Goal: Transaction & Acquisition: Subscribe to service/newsletter

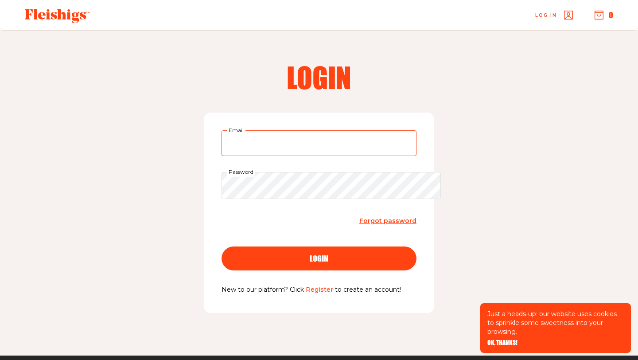
type input "[EMAIL_ADDRESS][DOMAIN_NAME]"
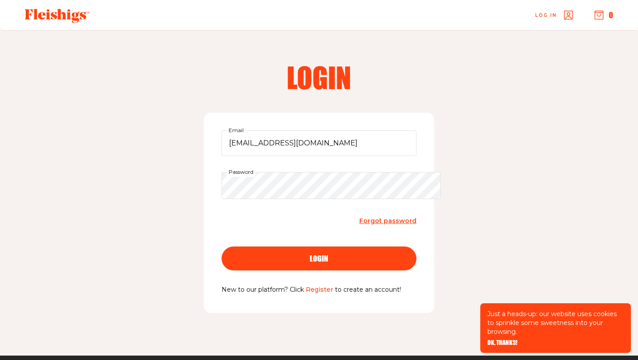
click at [316, 254] on span "login" at bounding box center [319, 250] width 19 height 8
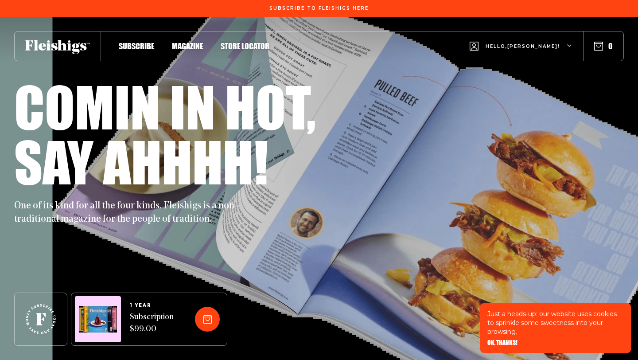
click at [258, 134] on h1 "Comin in hot," at bounding box center [165, 106] width 302 height 55
click at [144, 42] on span "Subscribe" at bounding box center [136, 37] width 35 height 10
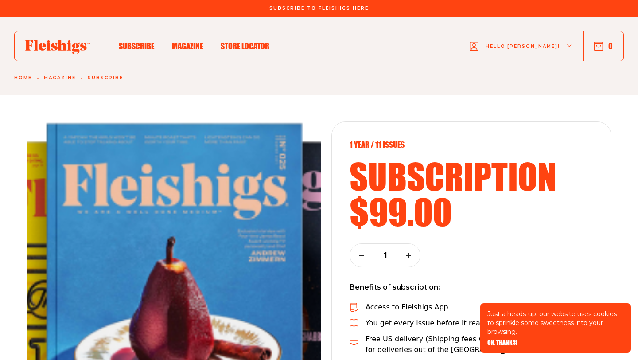
click at [292, 202] on img at bounding box center [174, 303] width 294 height 365
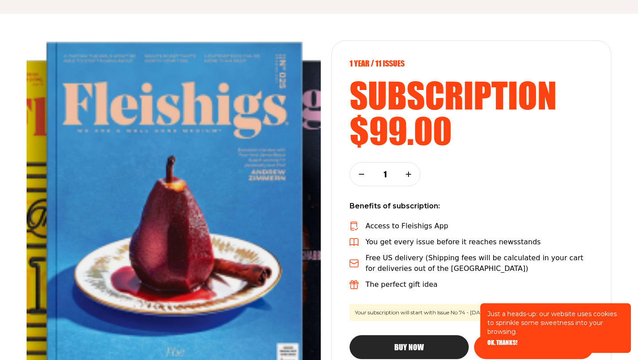
scroll to position [83, 0]
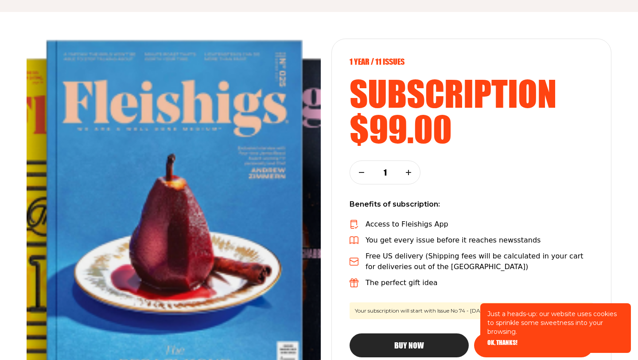
click at [504, 340] on span "OK, THANKS!" at bounding box center [503, 336] width 30 height 6
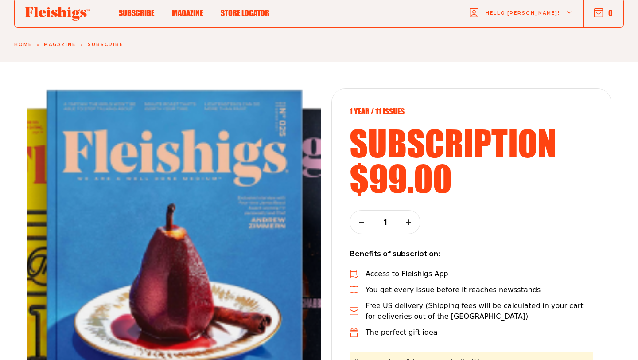
scroll to position [22, 0]
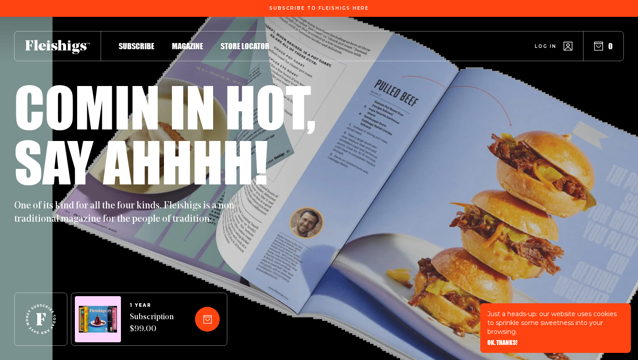
click at [200, 42] on span "Magazine" at bounding box center [187, 37] width 31 height 10
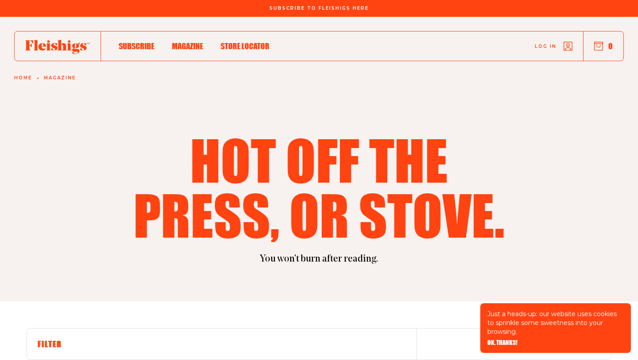
click at [148, 42] on span "Subscribe" at bounding box center [136, 37] width 35 height 10
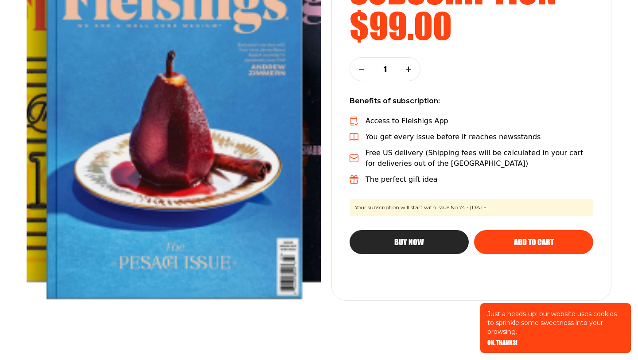
scroll to position [200, 0]
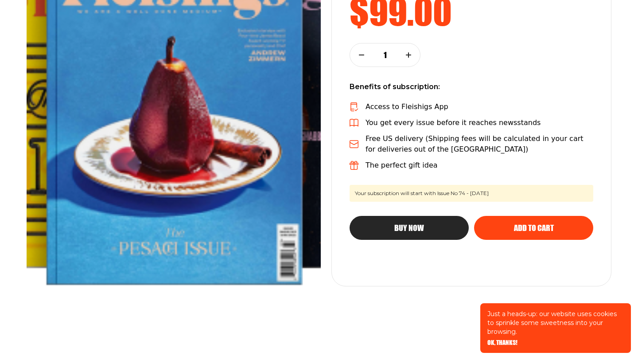
click at [526, 224] on span "Add to cart" at bounding box center [534, 220] width 40 height 8
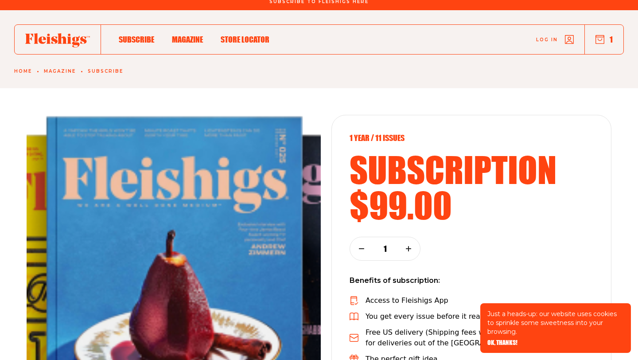
scroll to position [0, 0]
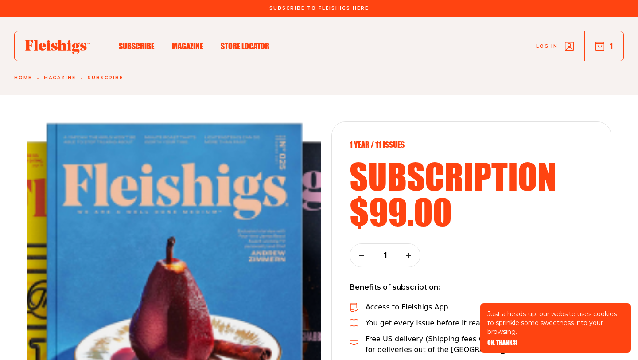
click at [596, 49] on icon "button" at bounding box center [600, 46] width 9 height 9
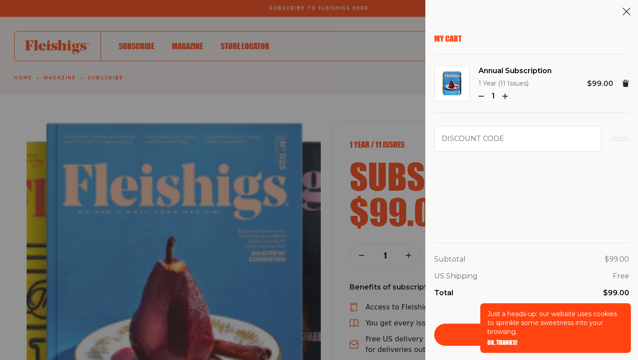
click at [503, 336] on div "Just a heads-up: our website uses cookies to sprinkle some sweetness into your …" at bounding box center [555, 328] width 151 height 50
click at [503, 337] on span "OK, THANKS!" at bounding box center [503, 336] width 30 height 6
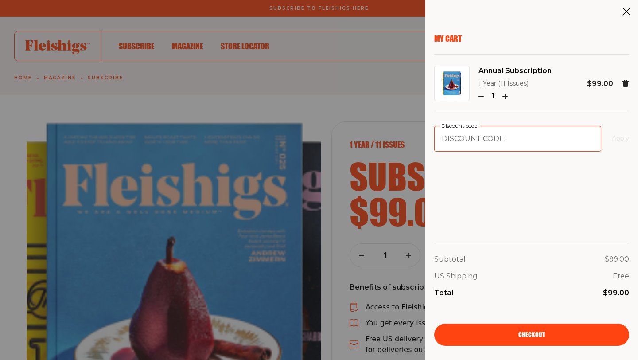
click at [495, 148] on input "Discount code" at bounding box center [517, 139] width 167 height 26
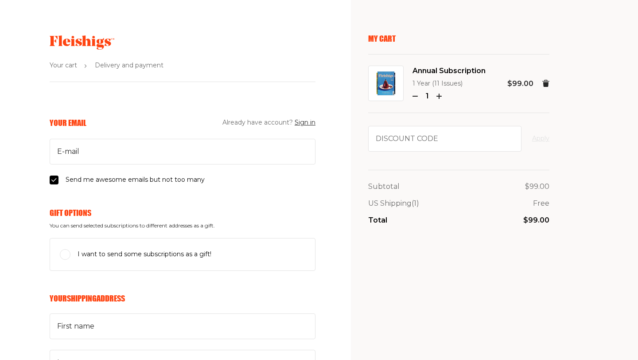
click at [51, 184] on input "Send me awesome emails but not too many" at bounding box center [54, 180] width 9 height 9
checkbox input "false"
click at [301, 128] on button "Sign in" at bounding box center [305, 122] width 21 height 11
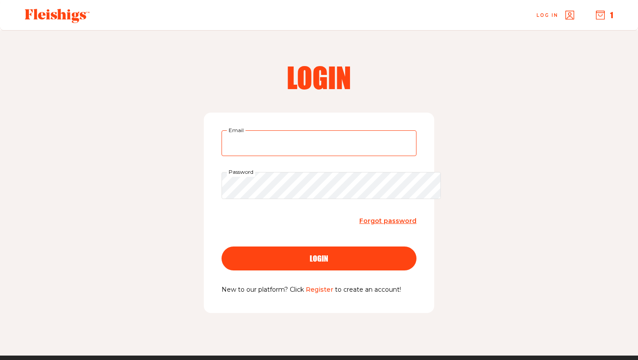
click at [293, 149] on input "Email" at bounding box center [319, 143] width 195 height 26
type input "[EMAIL_ADDRESS][DOMAIN_NAME]"
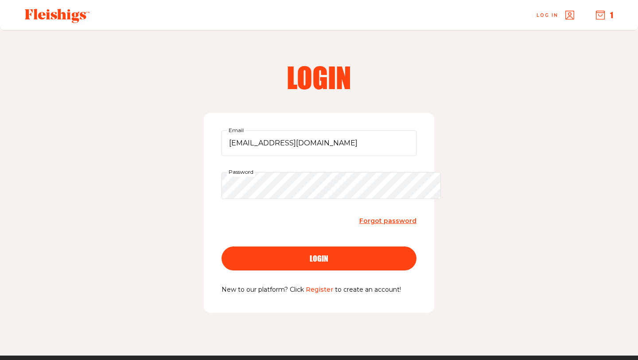
click at [301, 262] on div "login" at bounding box center [319, 258] width 160 height 8
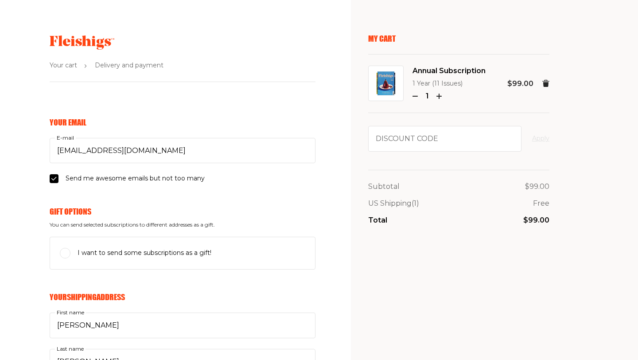
click at [50, 183] on input "Send me awesome emails but not too many" at bounding box center [54, 178] width 9 height 9
checkbox input "false"
click at [405, 152] on input "Discount code" at bounding box center [444, 139] width 153 height 26
type input "COMFORT"
click at [543, 144] on button "Apply" at bounding box center [540, 138] width 17 height 11
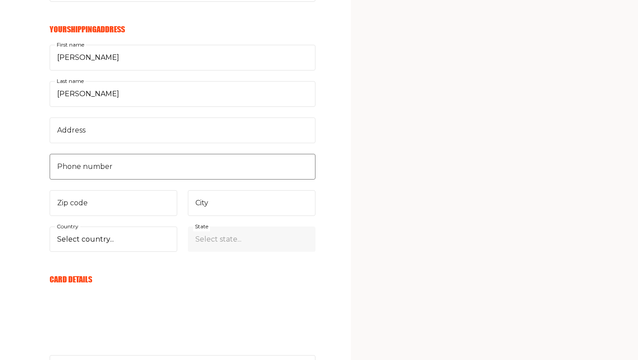
scroll to position [269, 0]
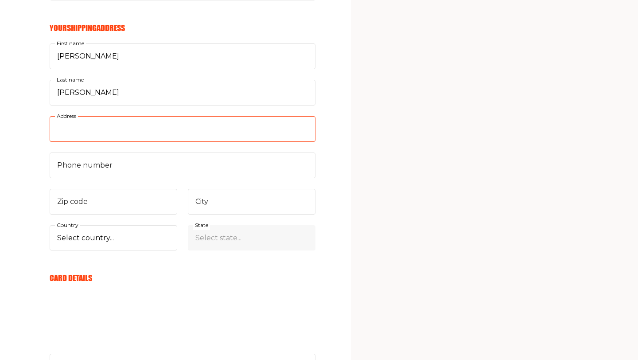
click at [105, 142] on input "Address" at bounding box center [183, 129] width 266 height 26
type input "417 Vomel Drive"
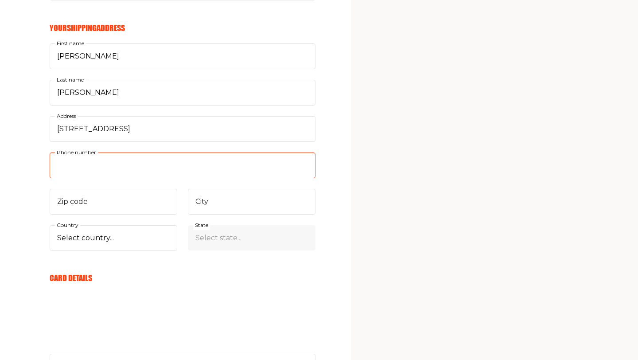
click at [117, 178] on input "Phone number" at bounding box center [183, 165] width 266 height 26
type input "7327359499"
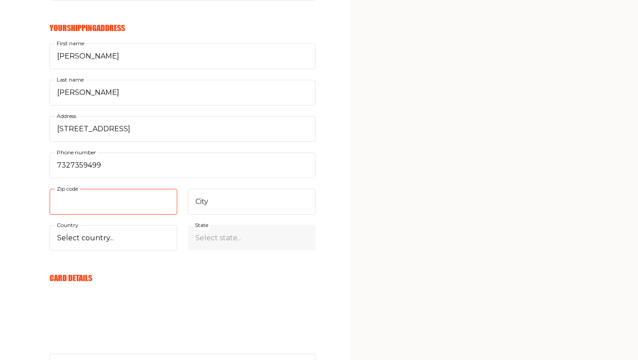
click at [107, 215] on input "Zip code" at bounding box center [114, 202] width 128 height 26
type input "07646"
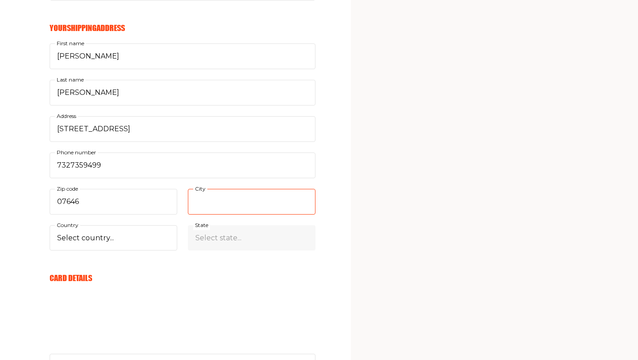
click at [207, 215] on input "City" at bounding box center [252, 202] width 128 height 26
type input "New Milford"
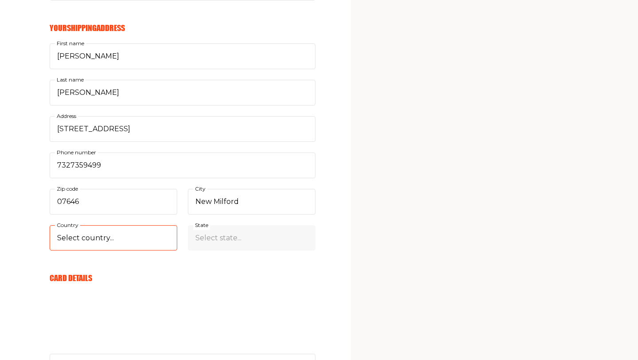
click at [141, 251] on select "Select country... United States Canada (+$29/subscription) Afghanistan (+$44/su…" at bounding box center [114, 238] width 128 height 26
select select "US"
click at [50, 251] on select "Select country... United States Canada (+$29/subscription) Afghanistan (+$44/su…" at bounding box center [114, 238] width 128 height 26
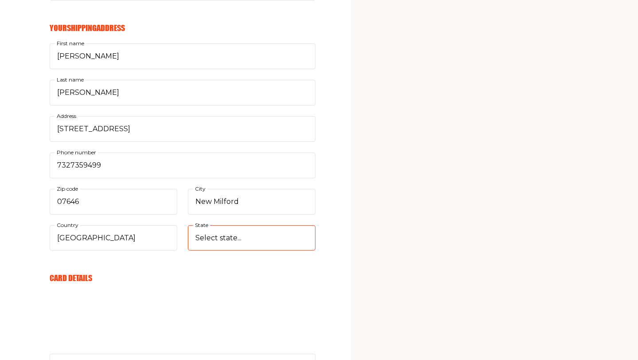
click at [200, 251] on select "Select state... Alabama Alaska American Samoa Arizona Arkansas California Color…" at bounding box center [252, 238] width 128 height 26
select select "New Jersey"
click at [188, 251] on select "Select state... Alabama Alaska American Samoa Arizona Arkansas California Color…" at bounding box center [252, 238] width 128 height 26
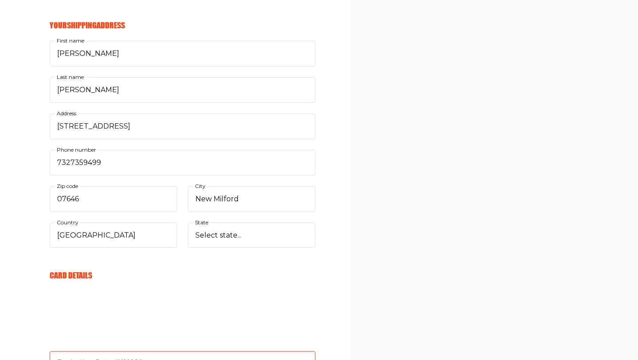
type input "05/30"
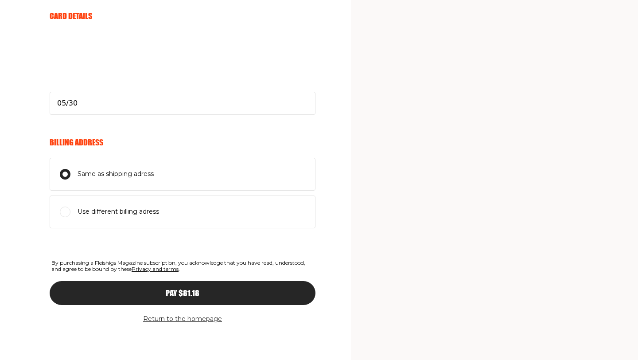
scroll to position [601, 0]
click at [188, 289] on span "Pay $81.18" at bounding box center [183, 285] width 34 height 8
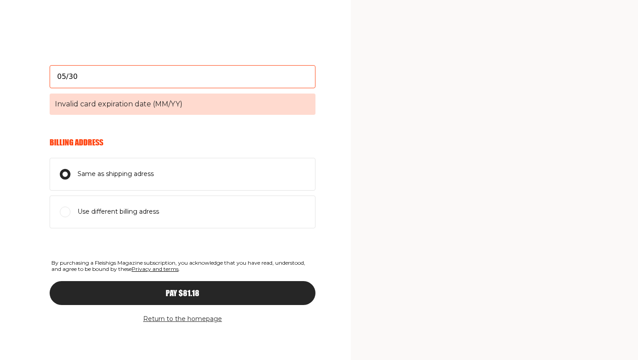
click at [171, 86] on input "05/30" at bounding box center [183, 76] width 266 height 23
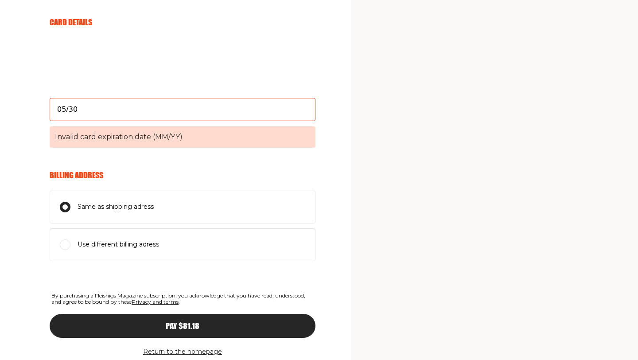
scroll to position [632, 0]
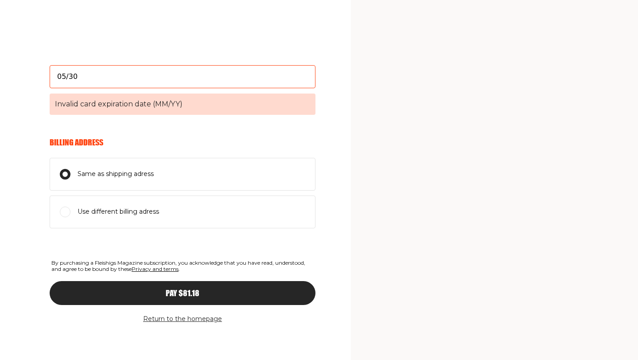
click at [202, 289] on div "Pay $81.18" at bounding box center [182, 293] width 230 height 8
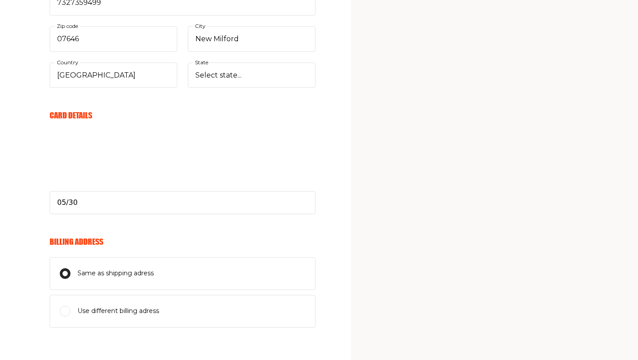
scroll to position [395, 0]
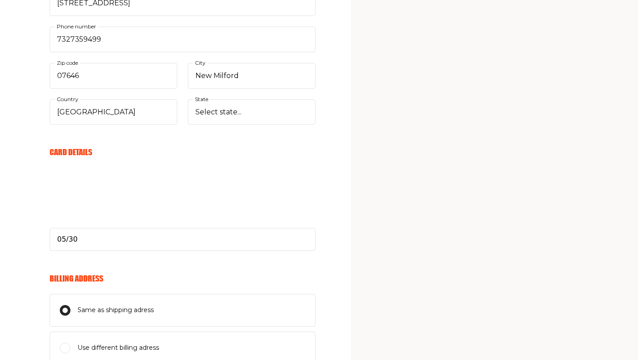
select select
type input "05/30"
